Goal: Information Seeking & Learning: Learn about a topic

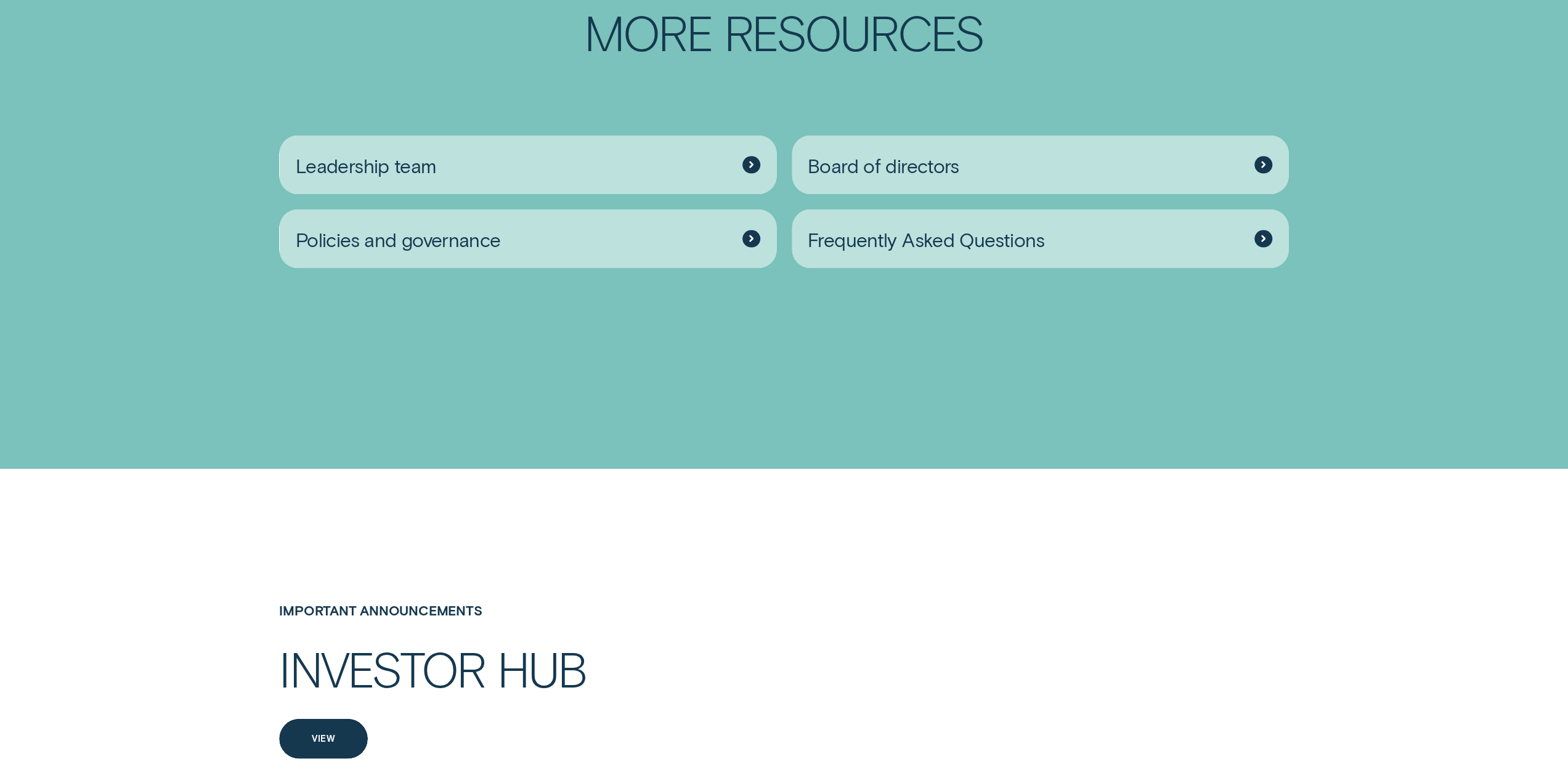
drag, startPoint x: 728, startPoint y: 544, endPoint x: 765, endPoint y: 408, distance: 140.9
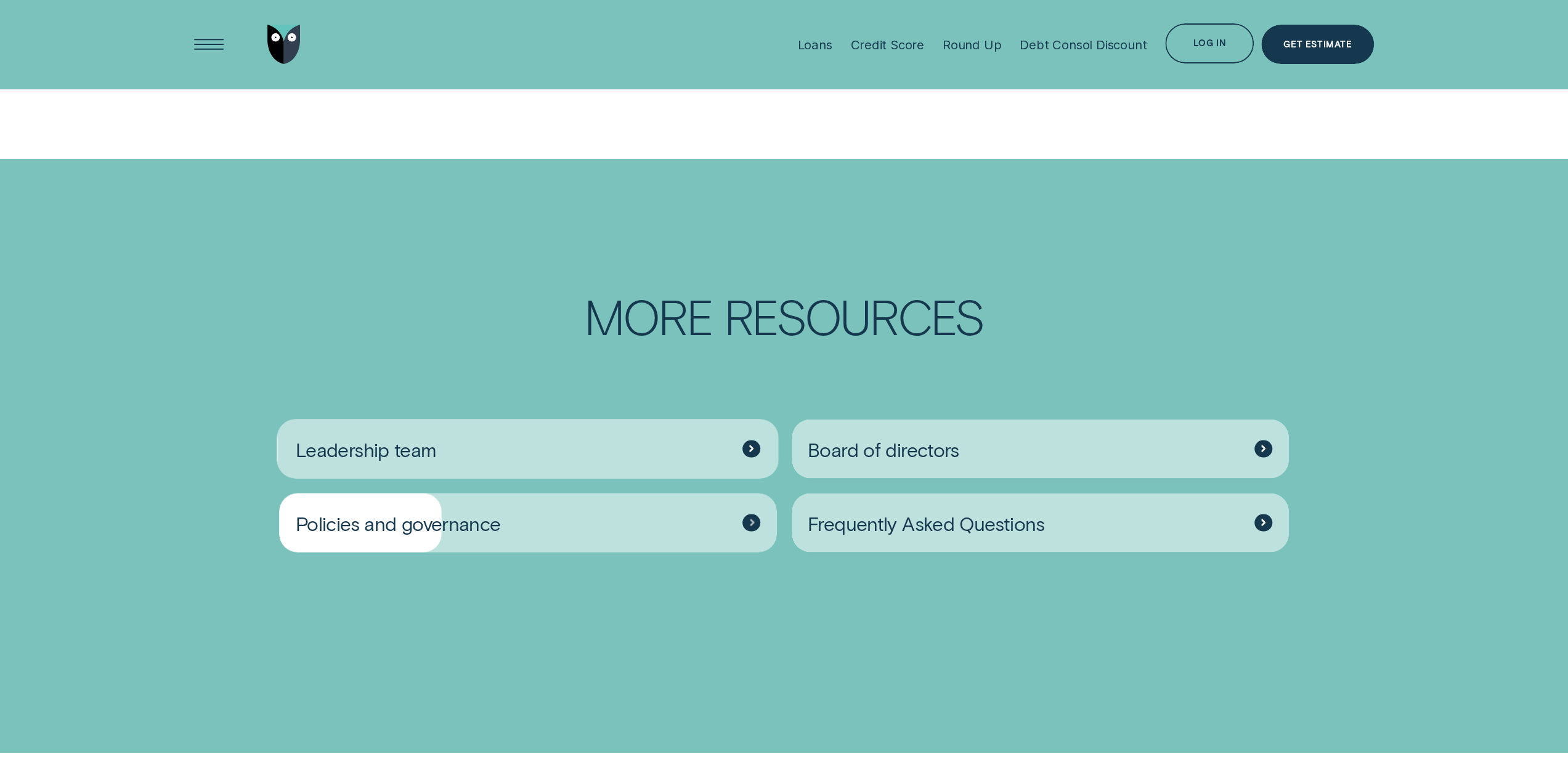
scroll to position [1964, 0]
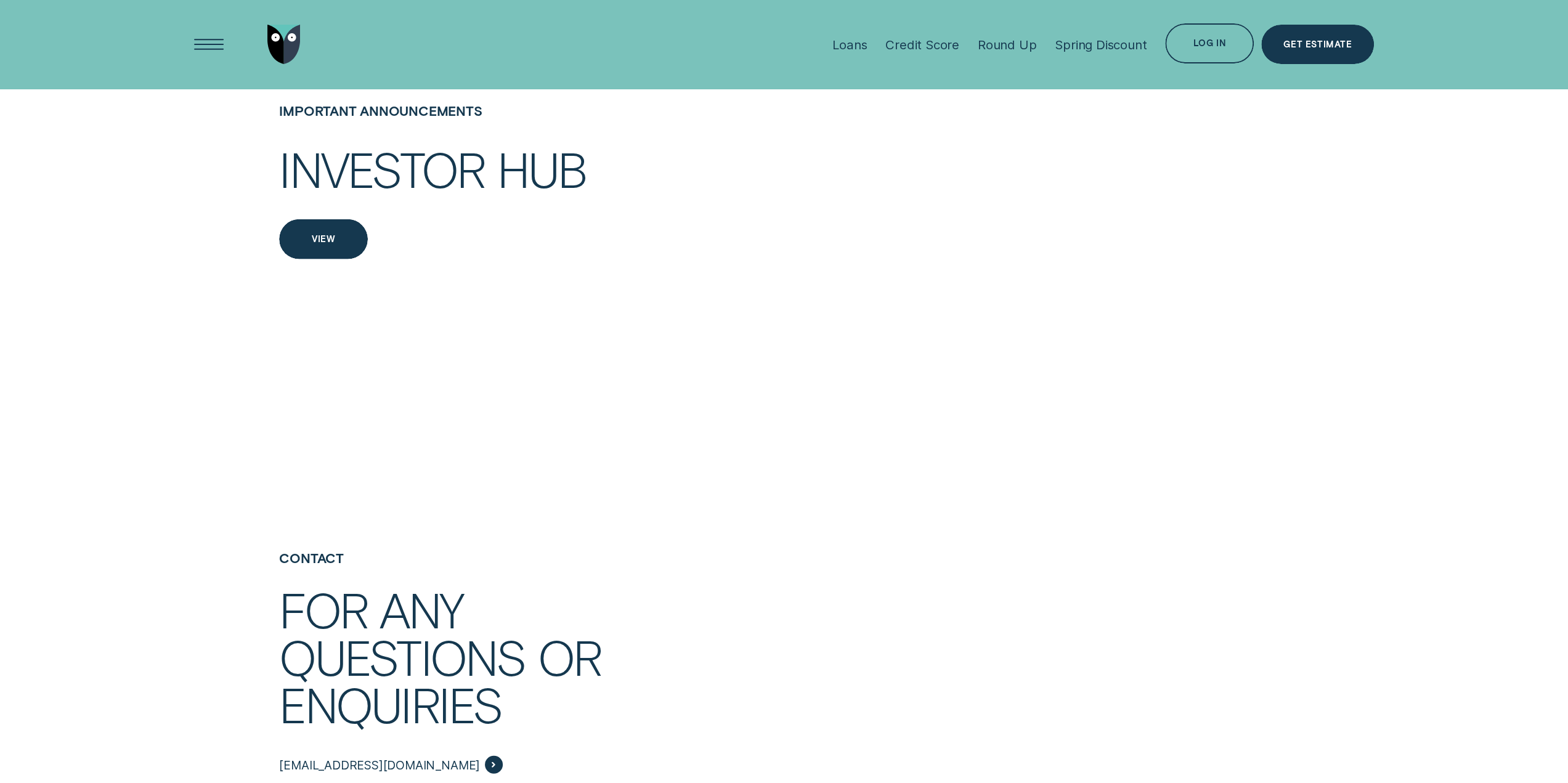
drag, startPoint x: 526, startPoint y: 443, endPoint x: 518, endPoint y: 113, distance: 330.1
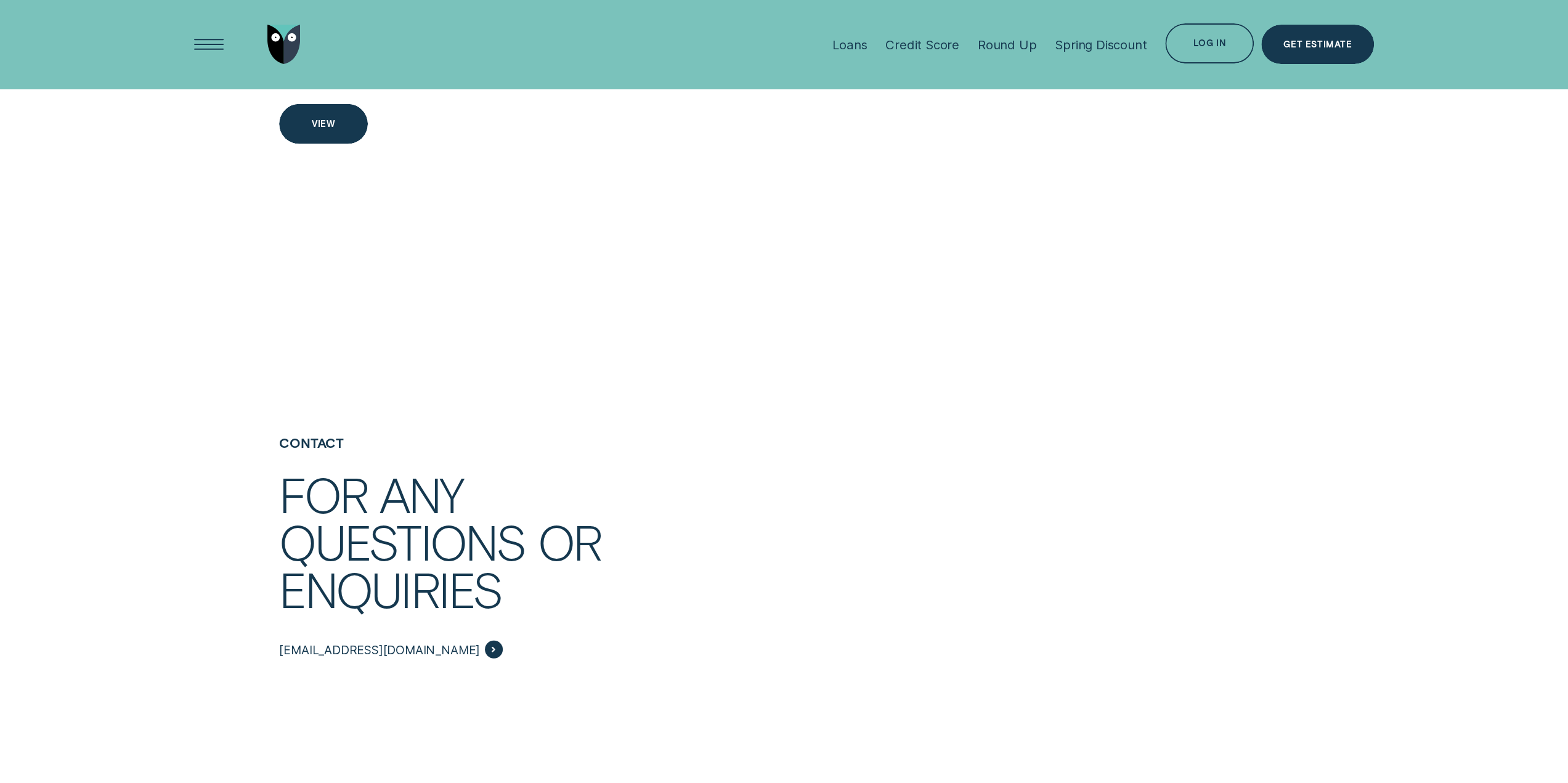
scroll to position [2895, 0]
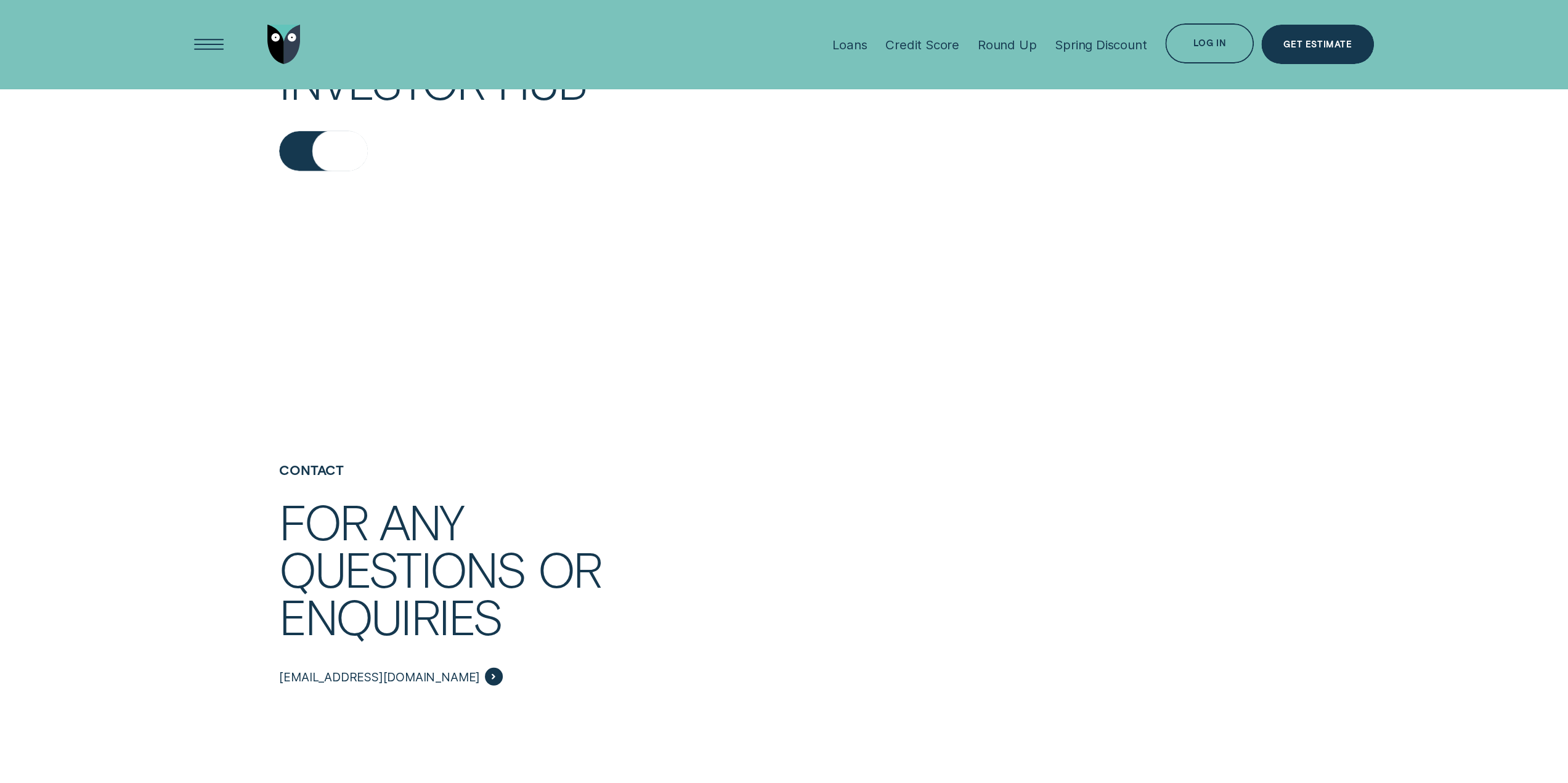
click at [305, 131] on div "View" at bounding box center [324, 151] width 88 height 40
